Goal: Use online tool/utility: Utilize a website feature to perform a specific function

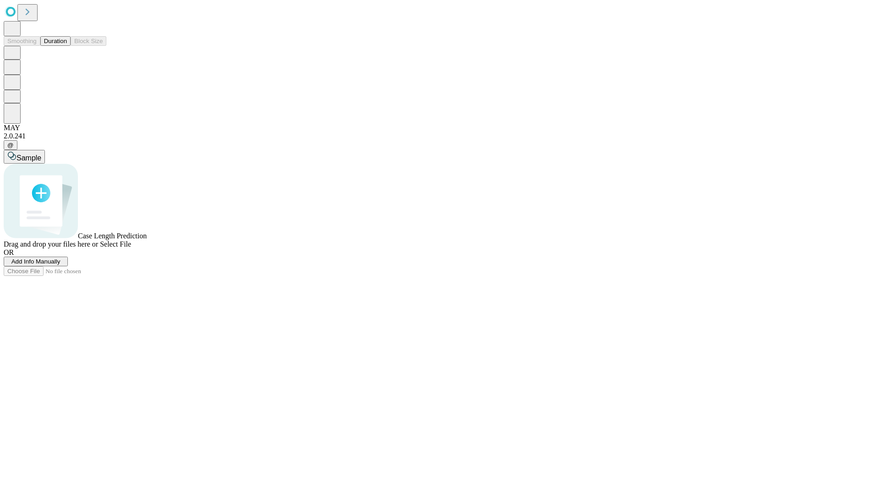
click at [67, 46] on button "Duration" at bounding box center [55, 41] width 30 height 10
click at [60, 265] on span "Add Info Manually" at bounding box center [35, 261] width 49 height 7
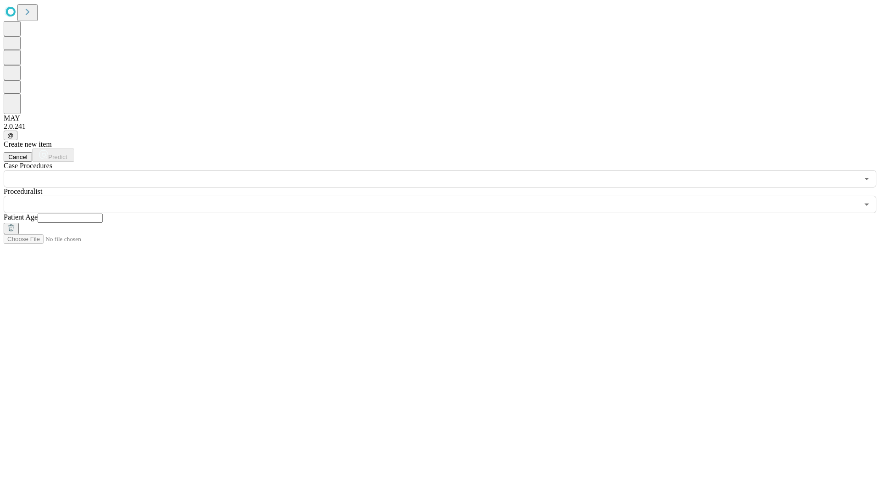
click at [103, 214] on input "text" at bounding box center [70, 218] width 65 height 9
type input "**"
click at [446, 196] on input "text" at bounding box center [431, 204] width 855 height 17
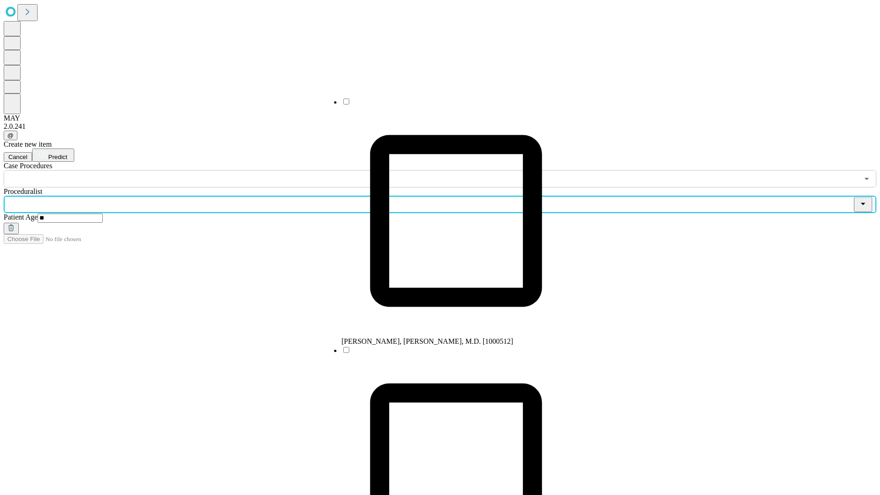
click at [447, 105] on li "[PERSON_NAME], [PERSON_NAME], M.D. [1000512]" at bounding box center [455, 221] width 229 height 248
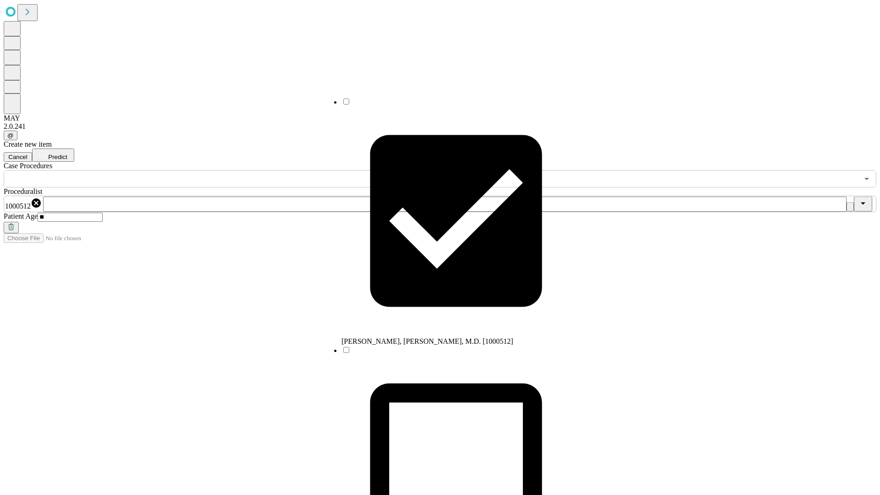
click at [192, 170] on input "text" at bounding box center [431, 178] width 855 height 17
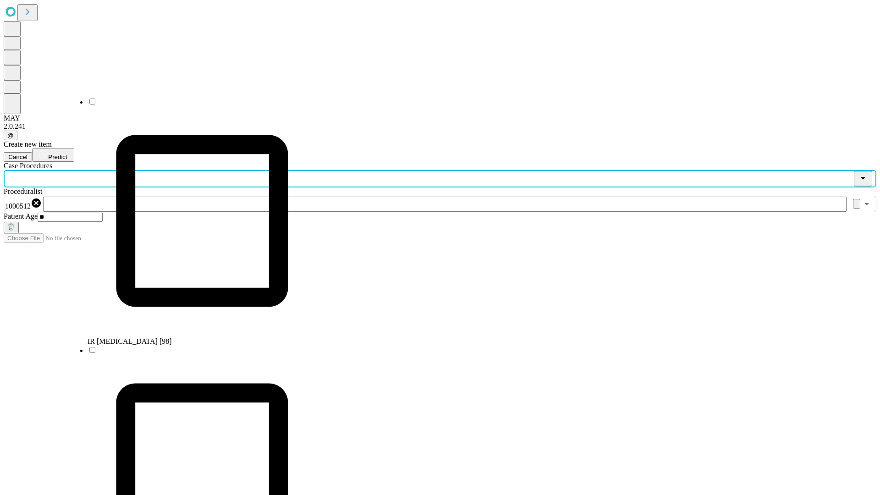
click at [193, 105] on li "IR [MEDICAL_DATA] [98]" at bounding box center [202, 221] width 229 height 248
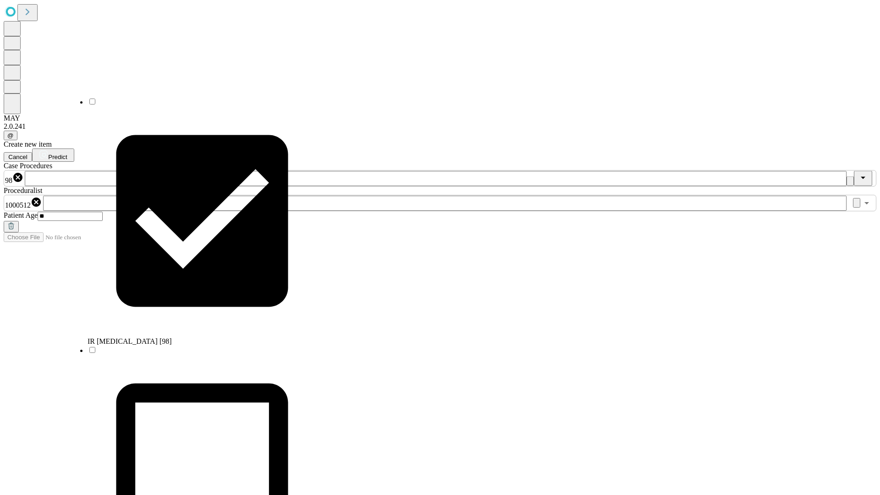
click at [67, 153] on span "Predict" at bounding box center [57, 156] width 19 height 7
